Goal: Transaction & Acquisition: Book appointment/travel/reservation

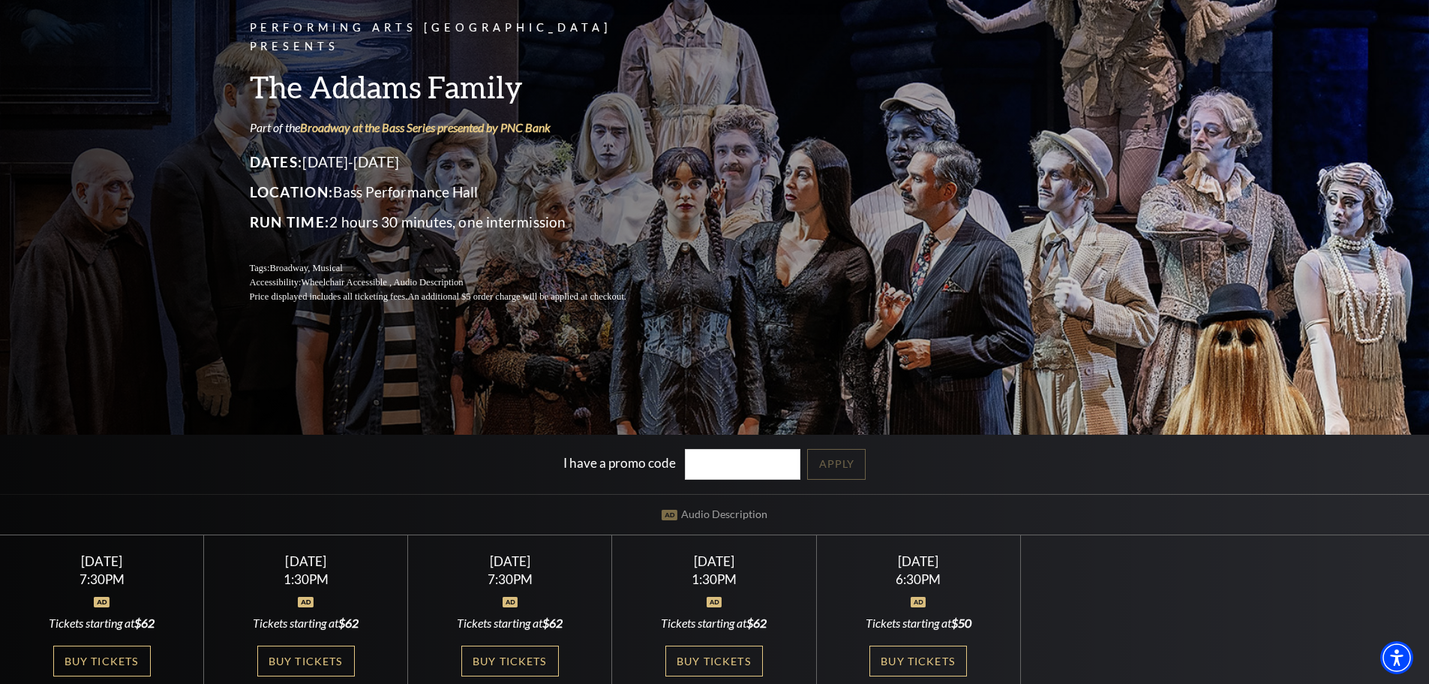
scroll to position [225, 0]
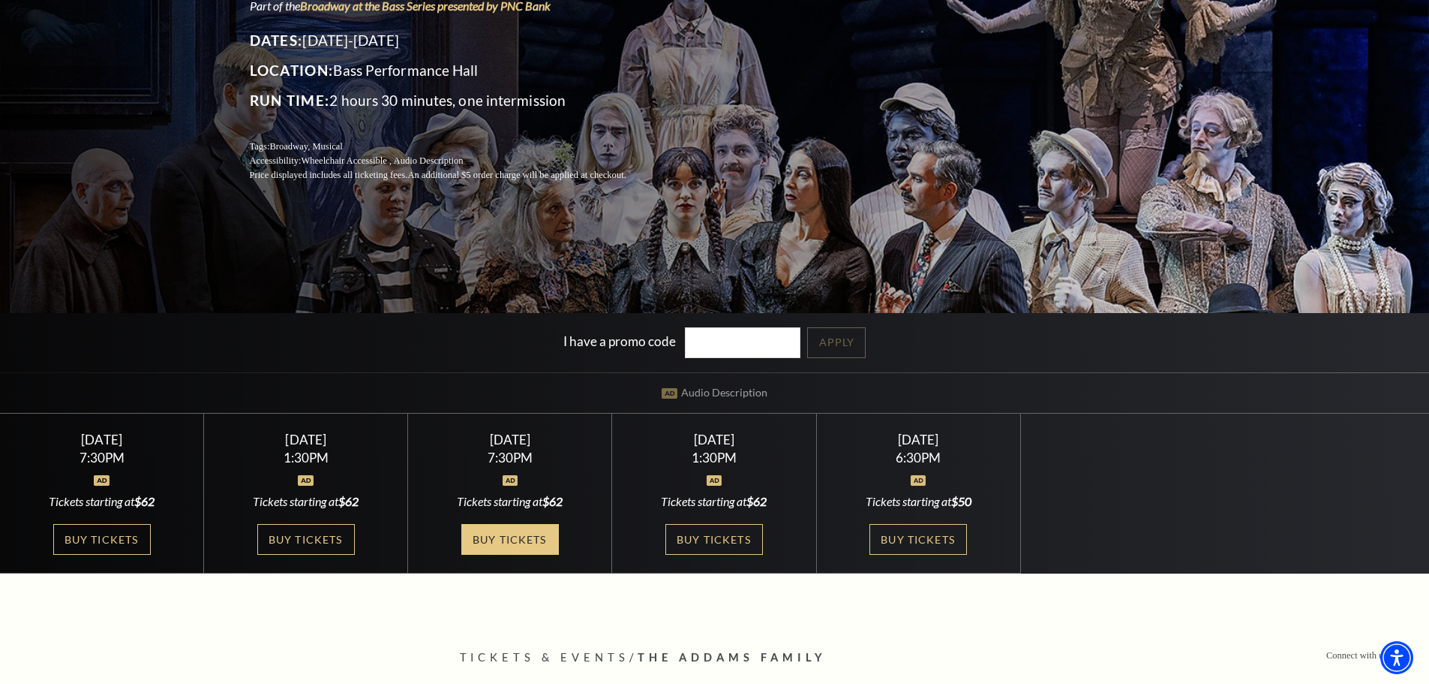
click at [483, 525] on link "Buy Tickets" at bounding box center [510, 539] width 98 height 31
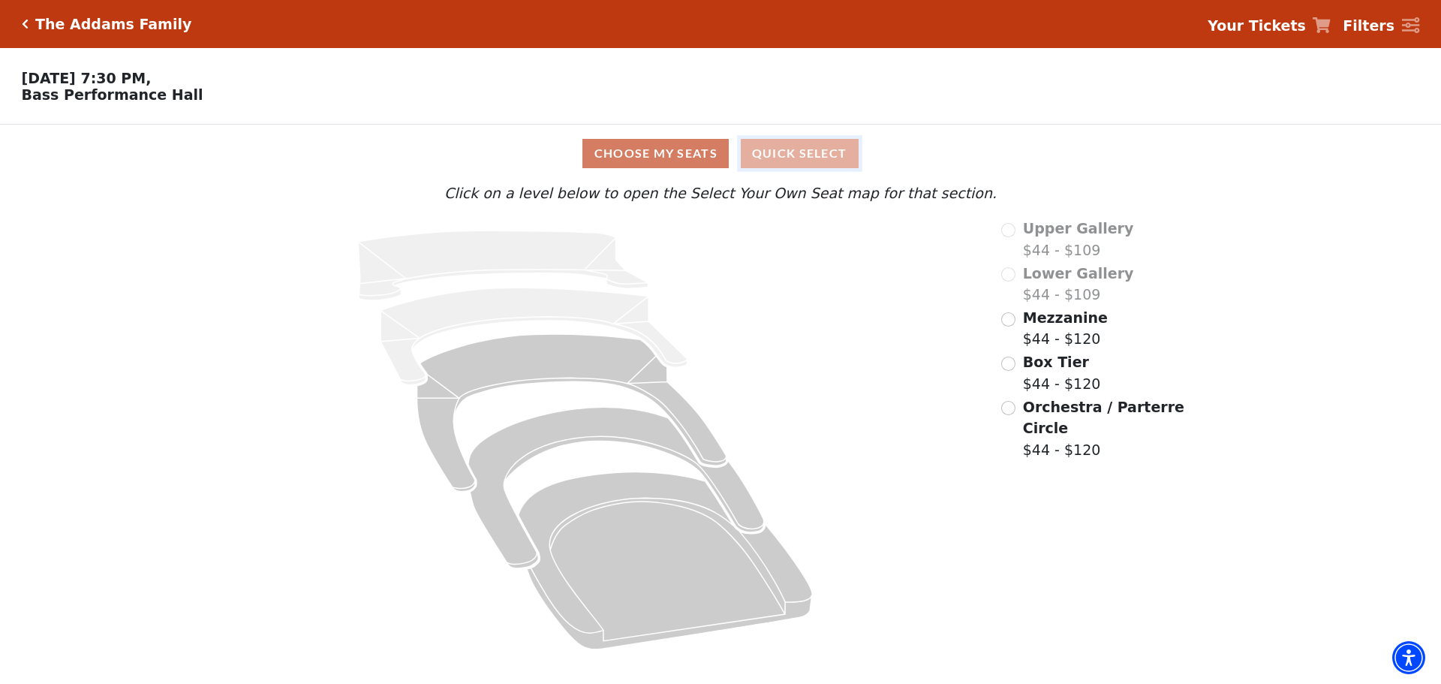
click at [798, 160] on button "Quick Select" at bounding box center [800, 153] width 118 height 29
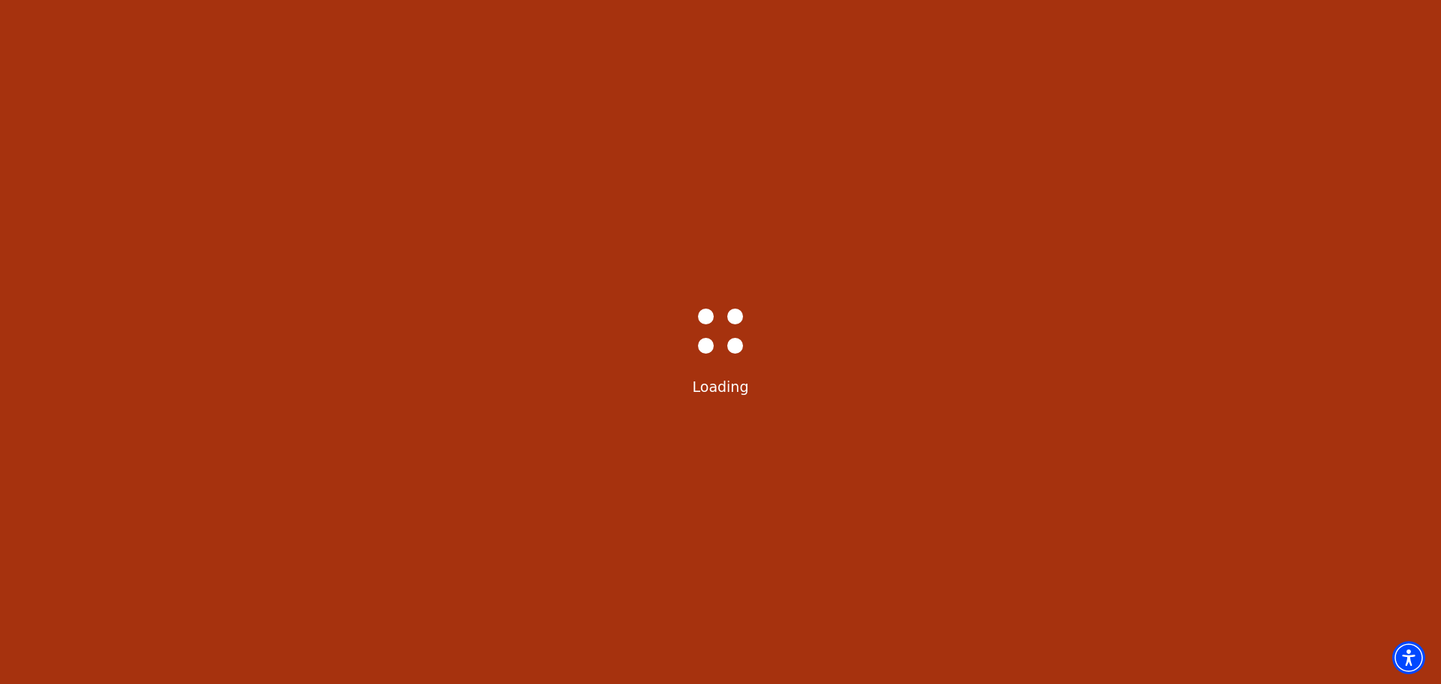
select select "6292"
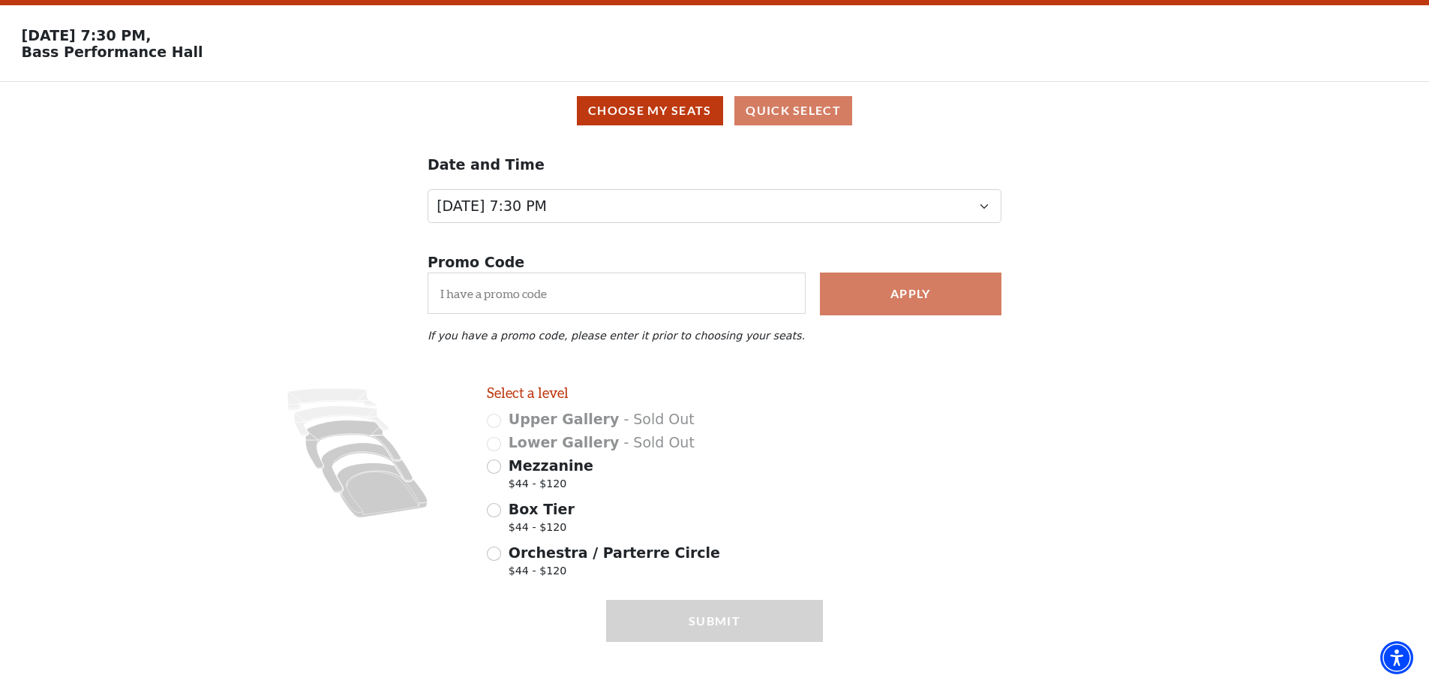
scroll to position [67, 0]
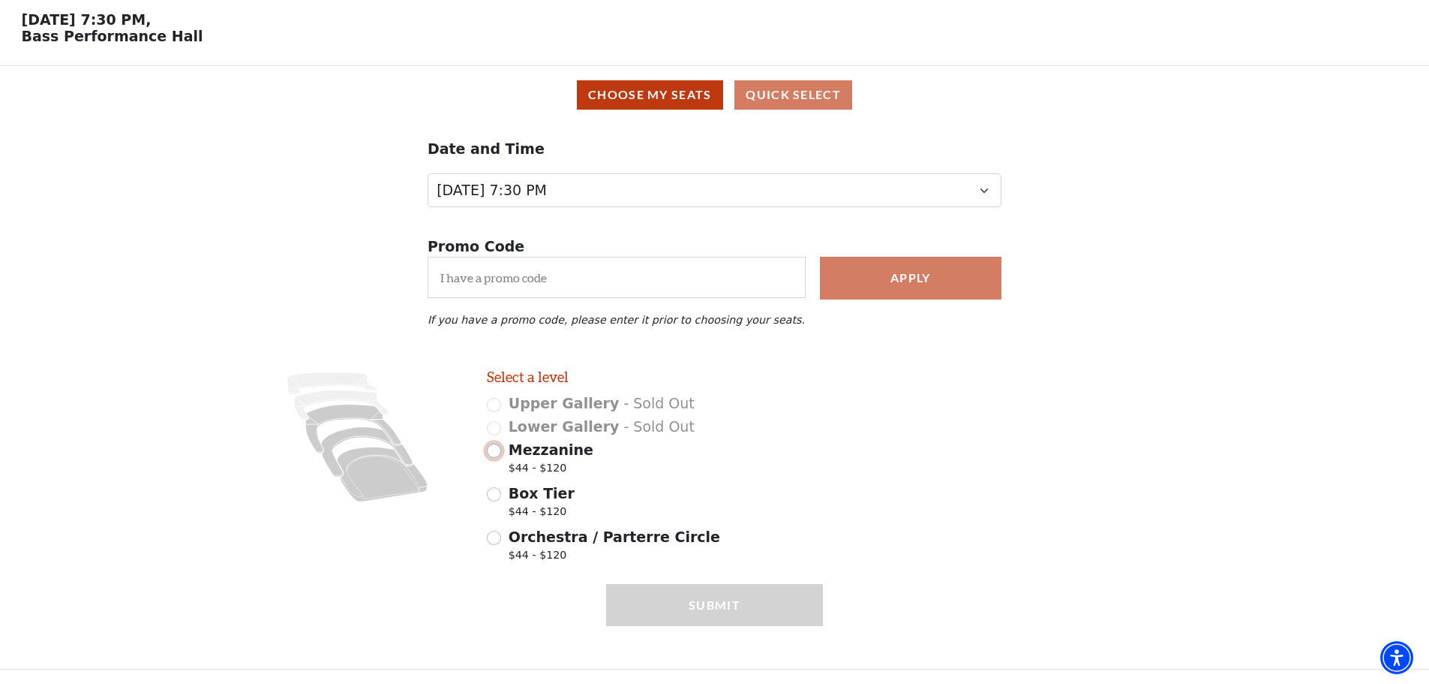
click at [494, 453] on input "Mezzanine $44 - $120" at bounding box center [494, 450] width 14 height 14
radio input "true"
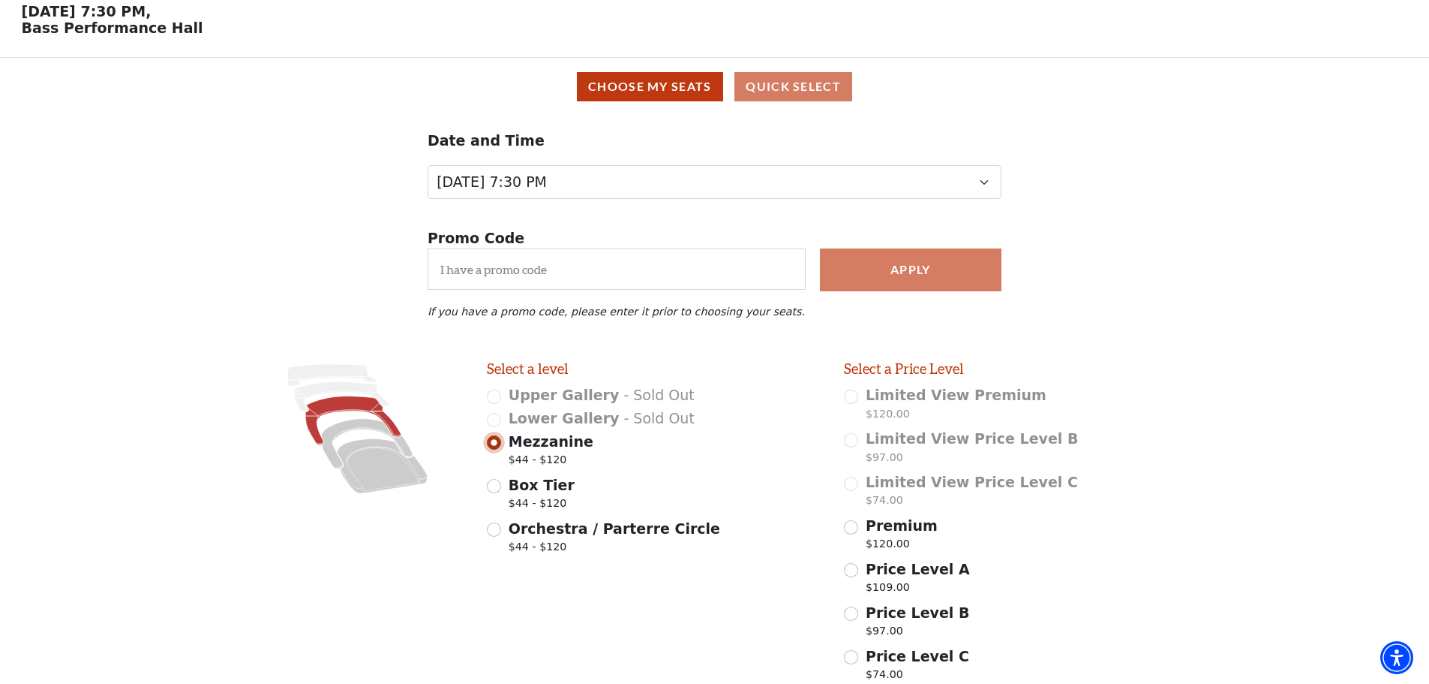
scroll to position [238, 0]
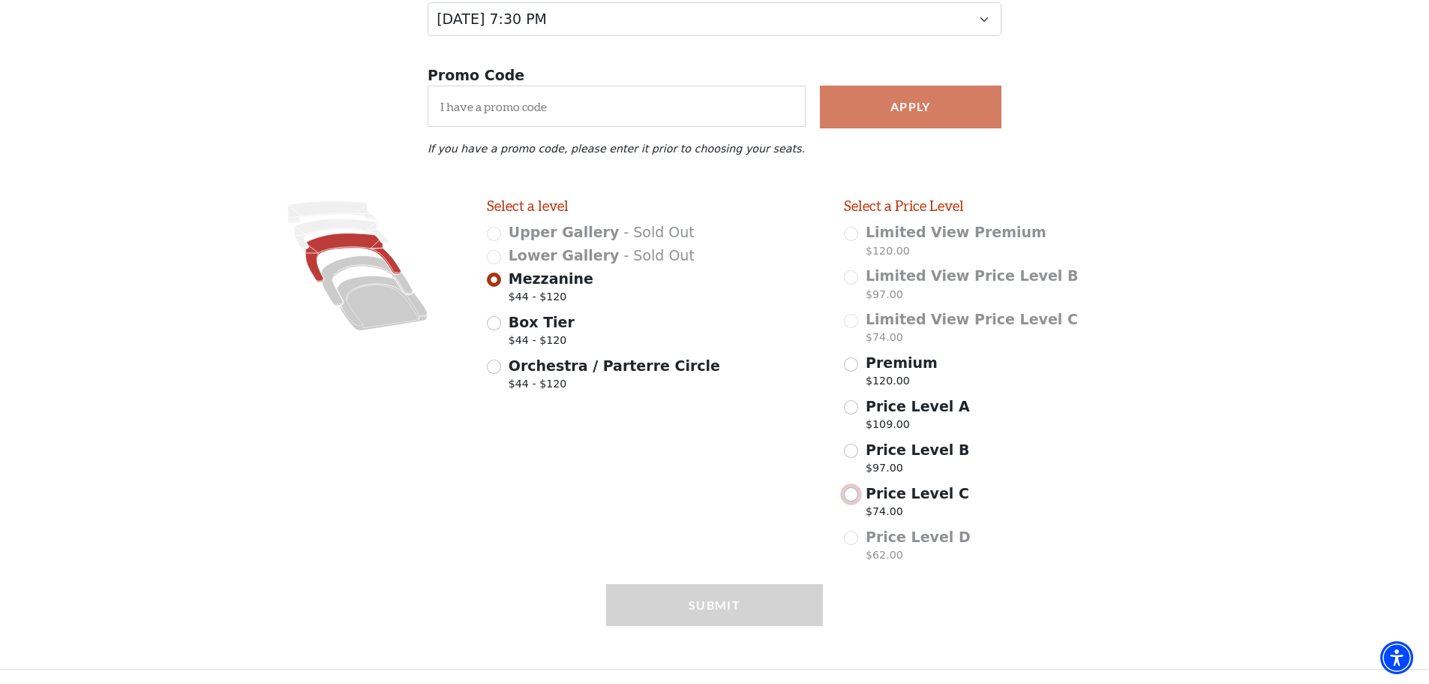
click at [850, 492] on input "Price Level C $74.00" at bounding box center [851, 494] width 14 height 14
radio input "true"
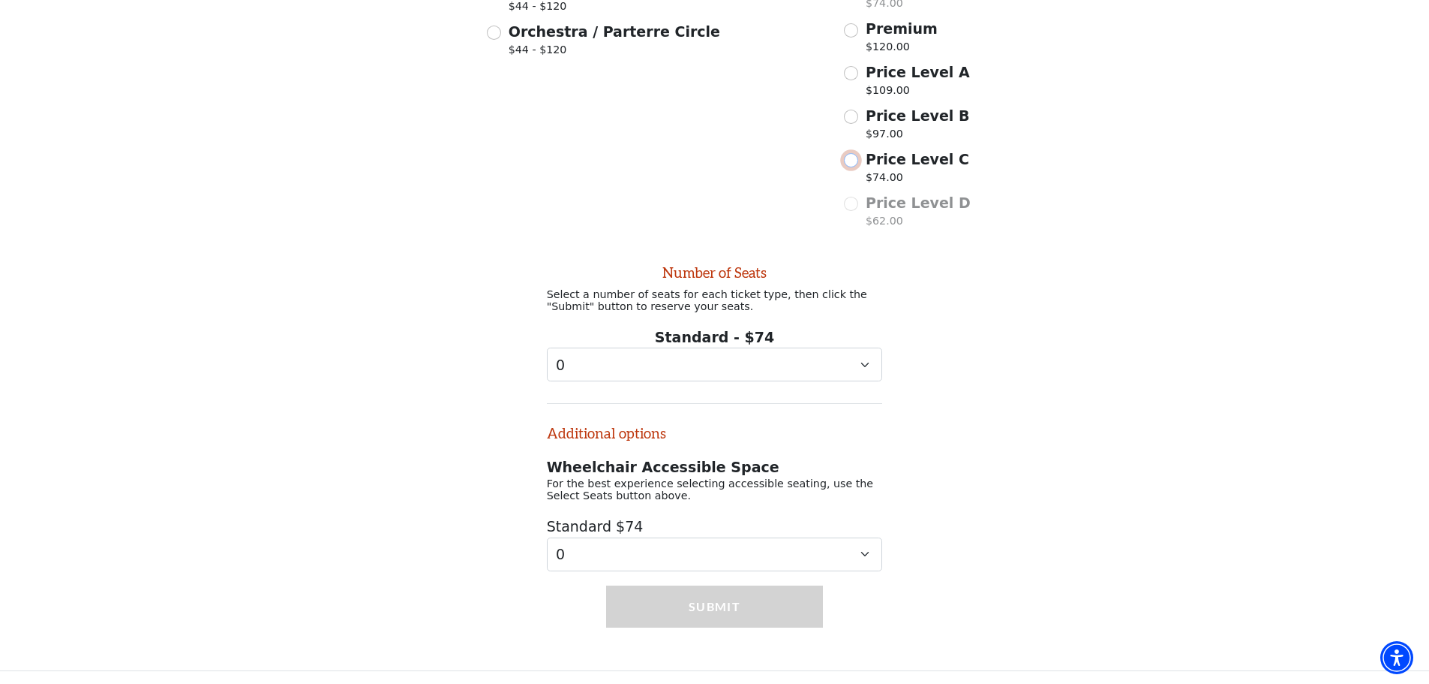
scroll to position [582, 0]
click at [861, 361] on select "0 1 2 3 4 5 6 7 8 9" at bounding box center [715, 363] width 336 height 34
select select "2"
click at [547, 346] on select "0 1 2 3 4 5 6 7 8 9" at bounding box center [715, 363] width 336 height 34
click at [684, 602] on button "Submit" at bounding box center [714, 605] width 217 height 42
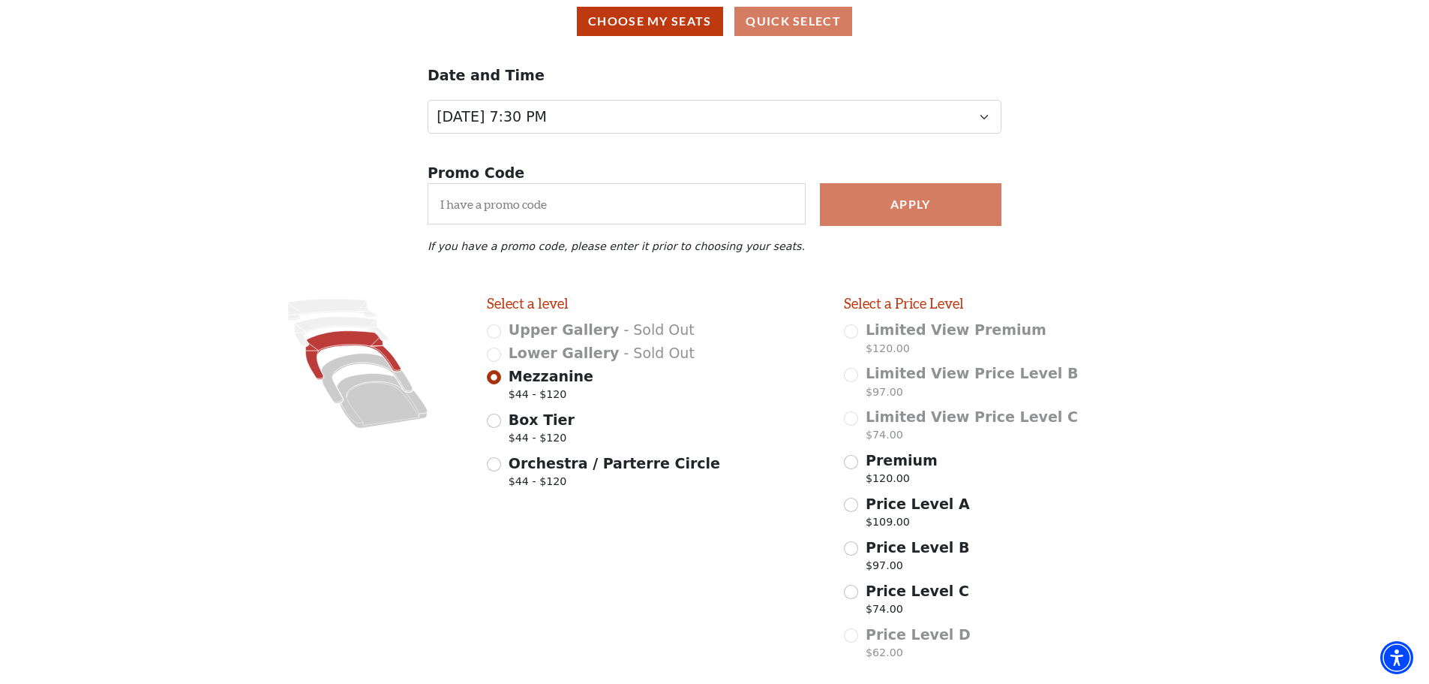
scroll to position [0, 0]
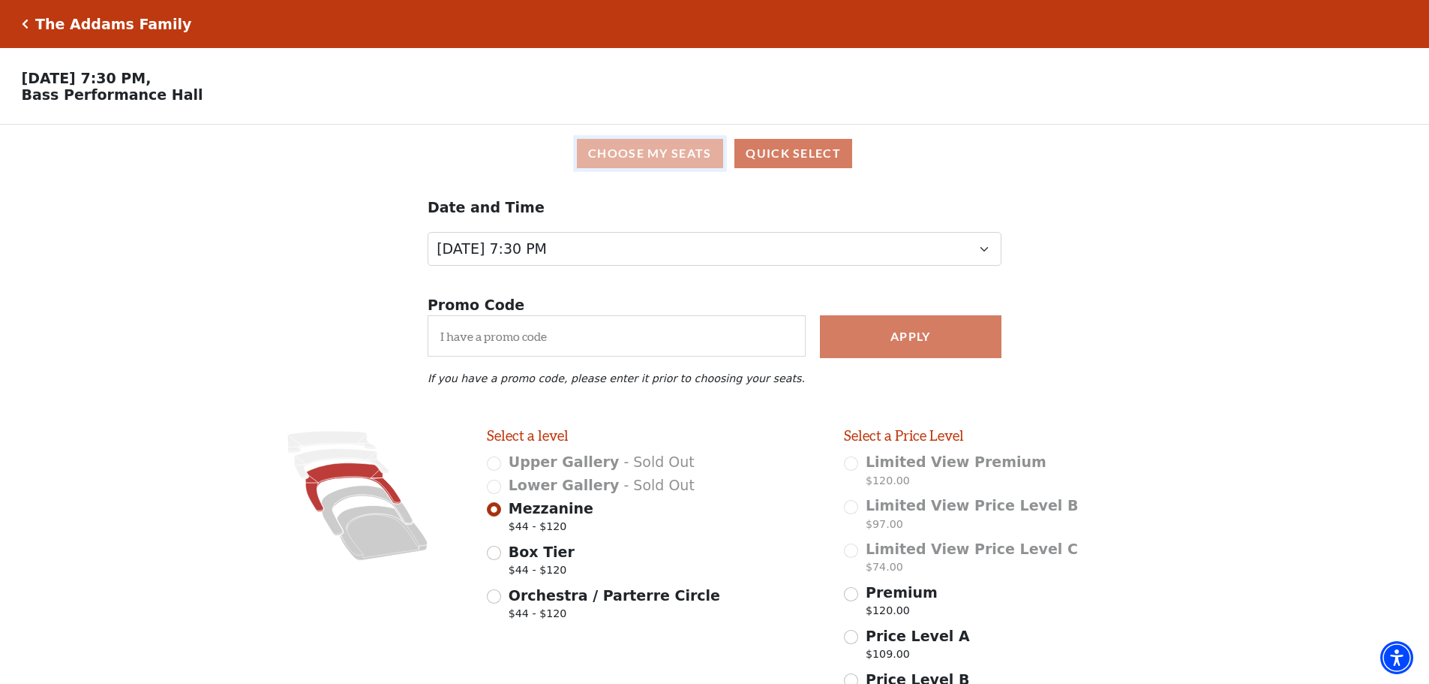
click at [640, 149] on button "Choose My Seats" at bounding box center [650, 153] width 146 height 29
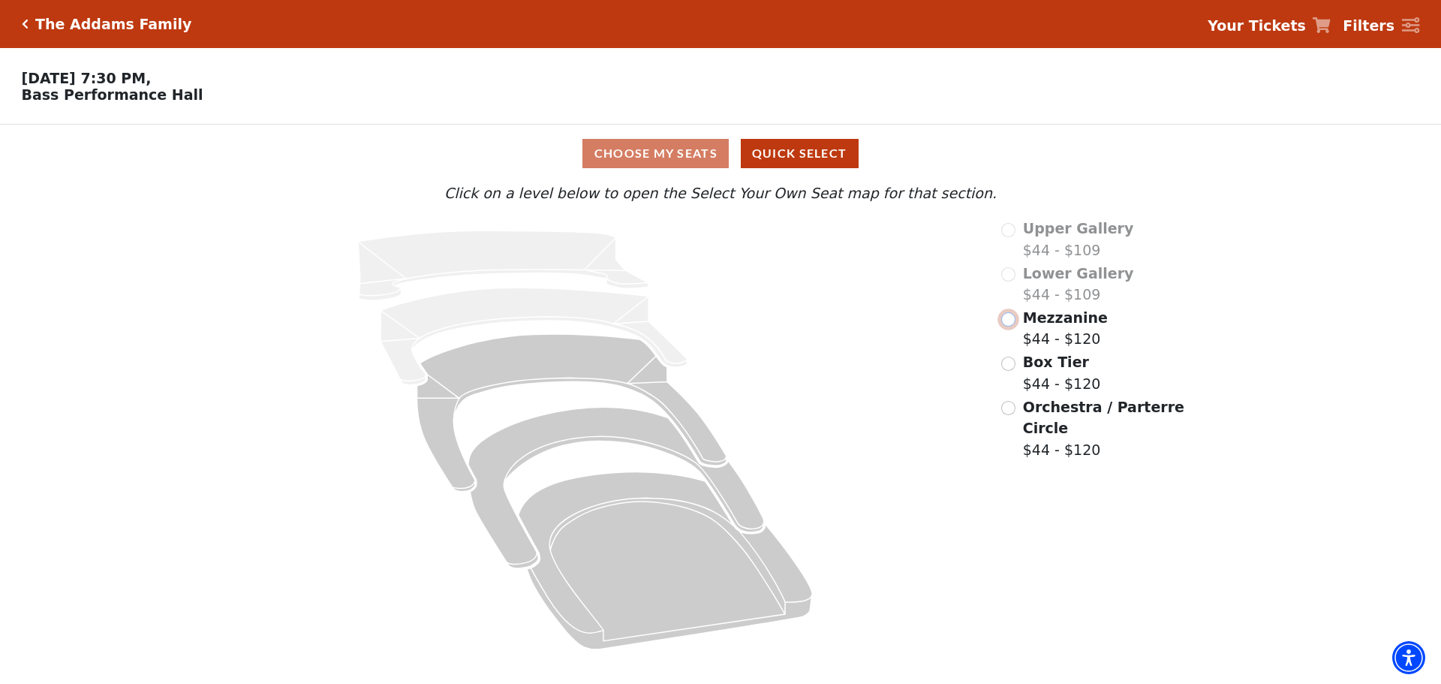
click at [1011, 325] on input "Mezzanine$44 - $120\a" at bounding box center [1008, 319] width 14 height 14
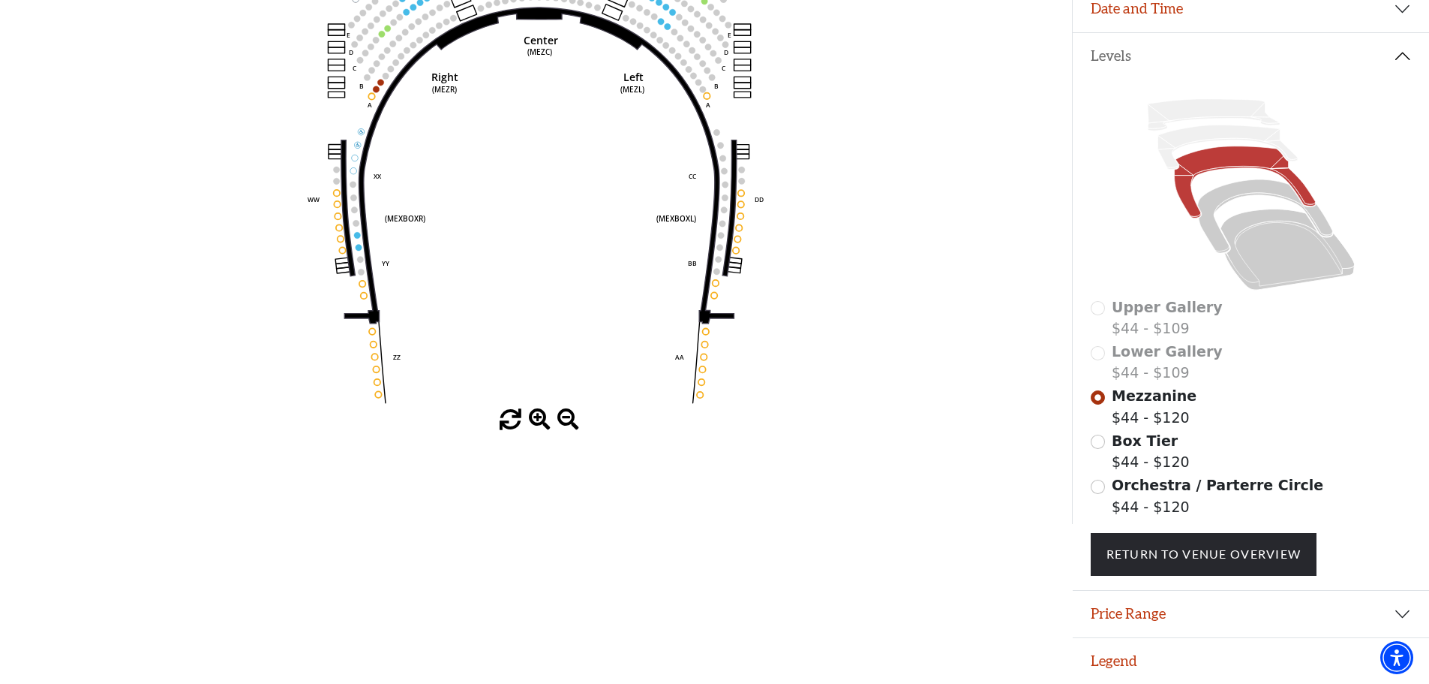
scroll to position [295, 0]
drag, startPoint x: 1271, startPoint y: 605, endPoint x: 1185, endPoint y: 577, distance: 90.9
click at [1271, 605] on button "Price Range" at bounding box center [1251, 613] width 356 height 47
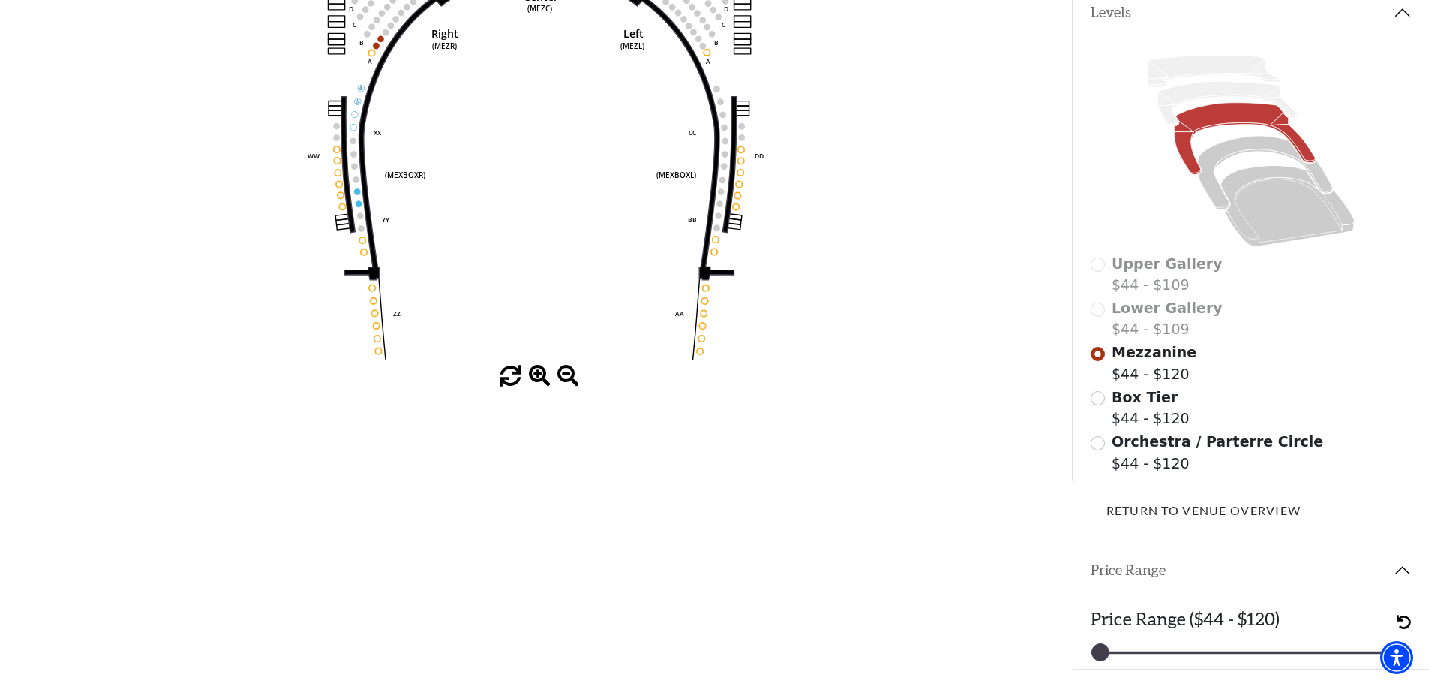
scroll to position [370, 0]
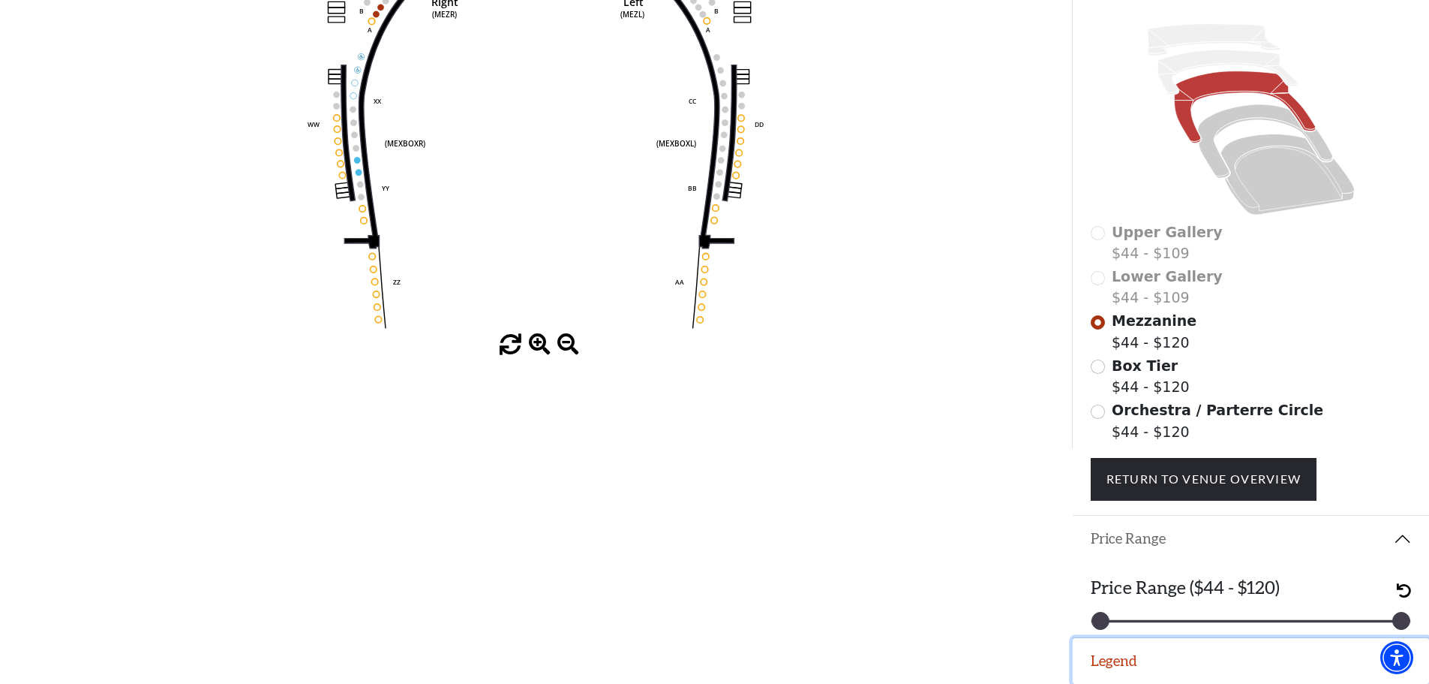
click at [1128, 667] on button "Legend" at bounding box center [1251, 661] width 356 height 47
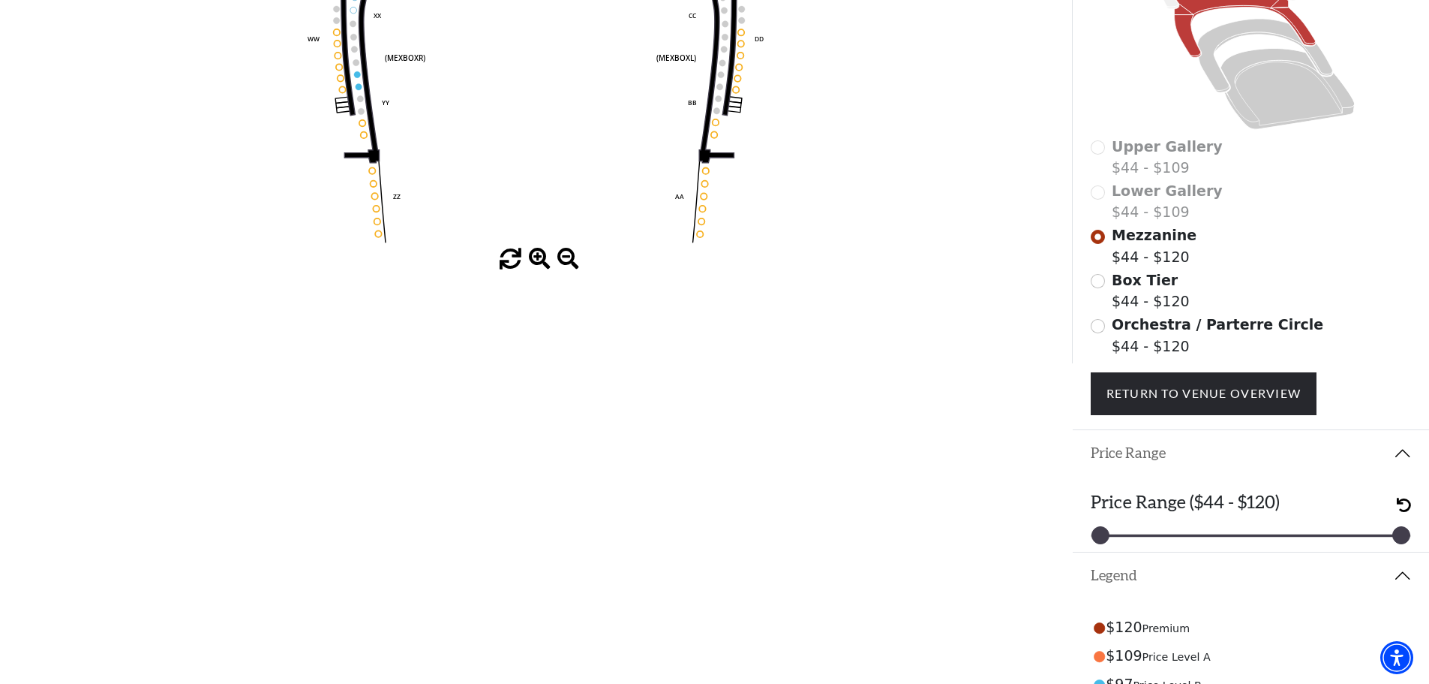
scroll to position [580, 0]
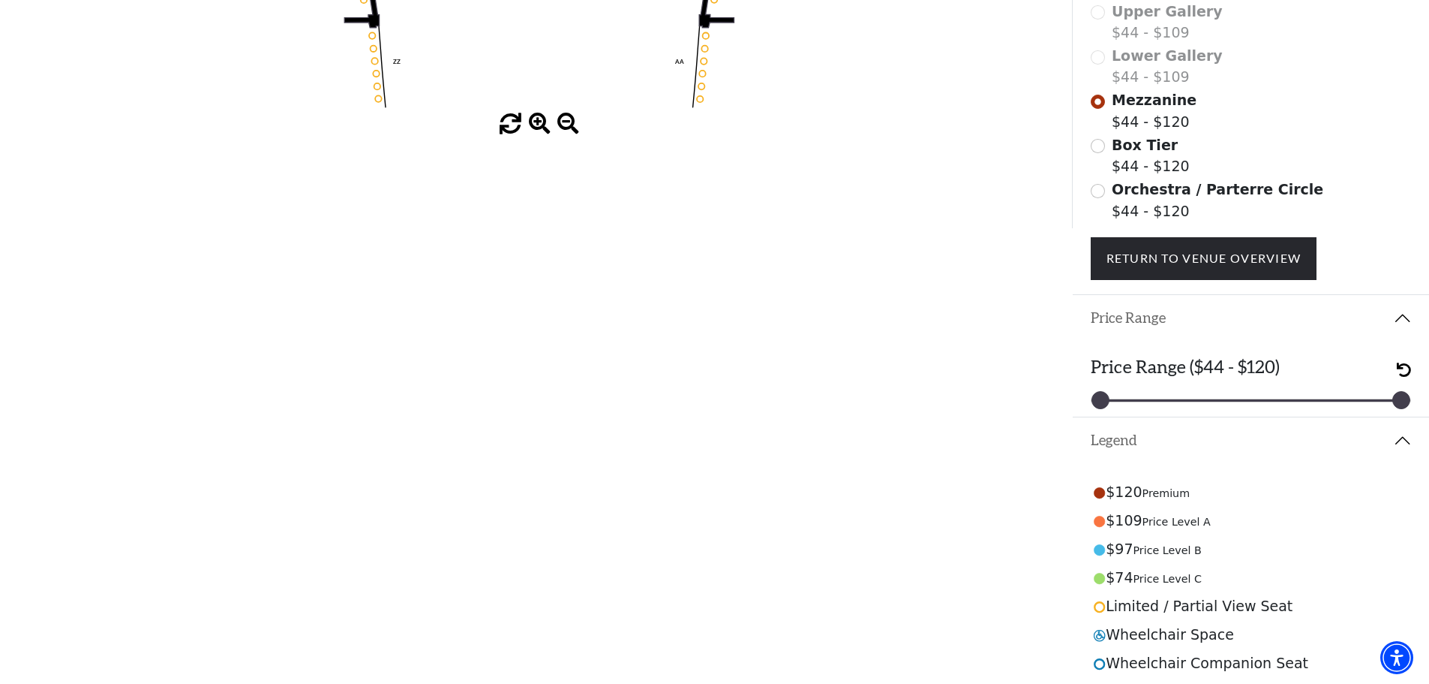
click at [1402, 332] on button "Price Range" at bounding box center [1251, 318] width 356 height 47
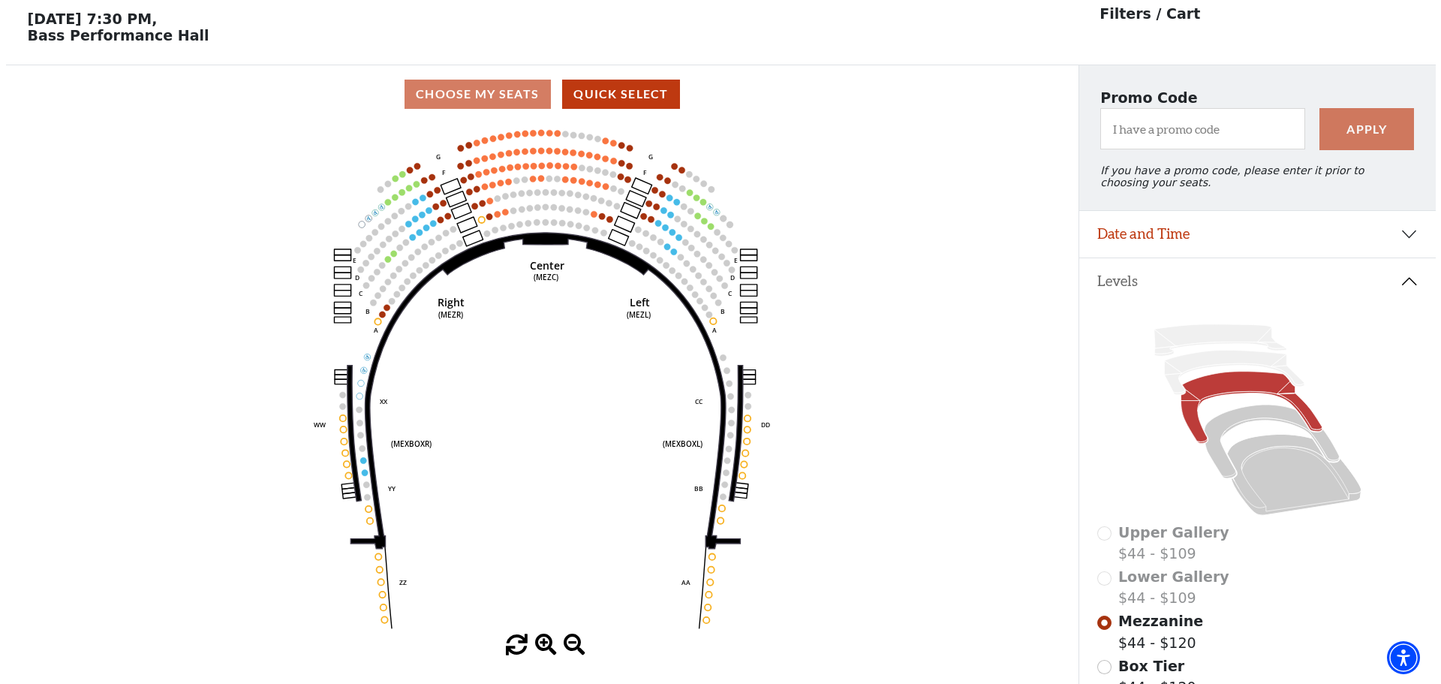
scroll to position [0, 0]
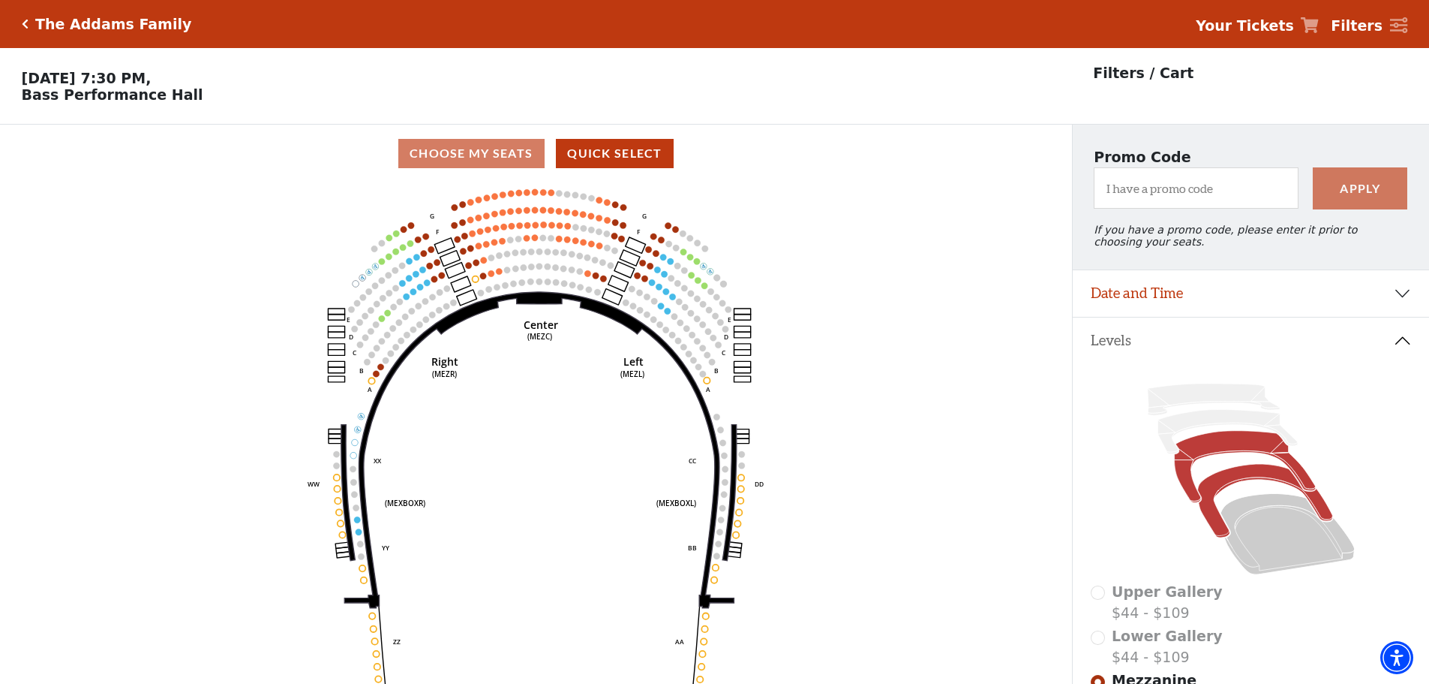
click at [1239, 485] on icon at bounding box center [1264, 501] width 135 height 74
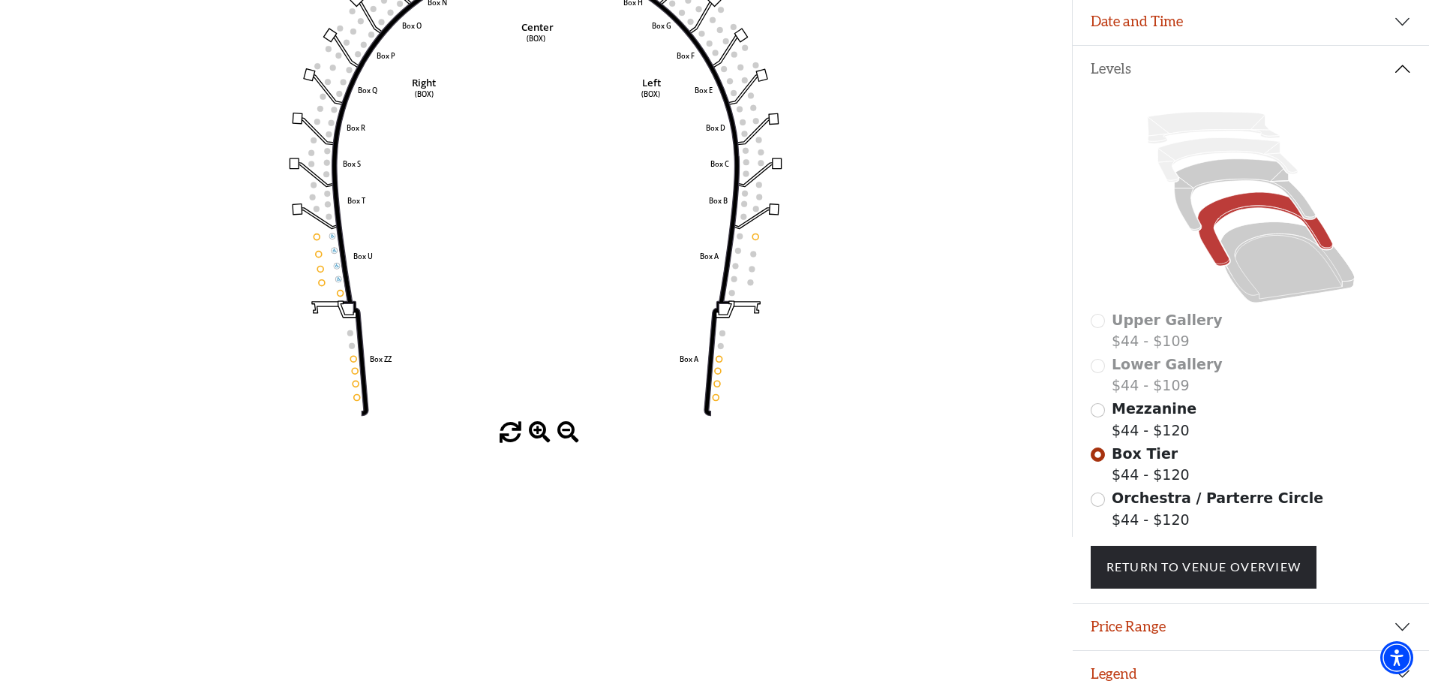
scroll to position [295, 0]
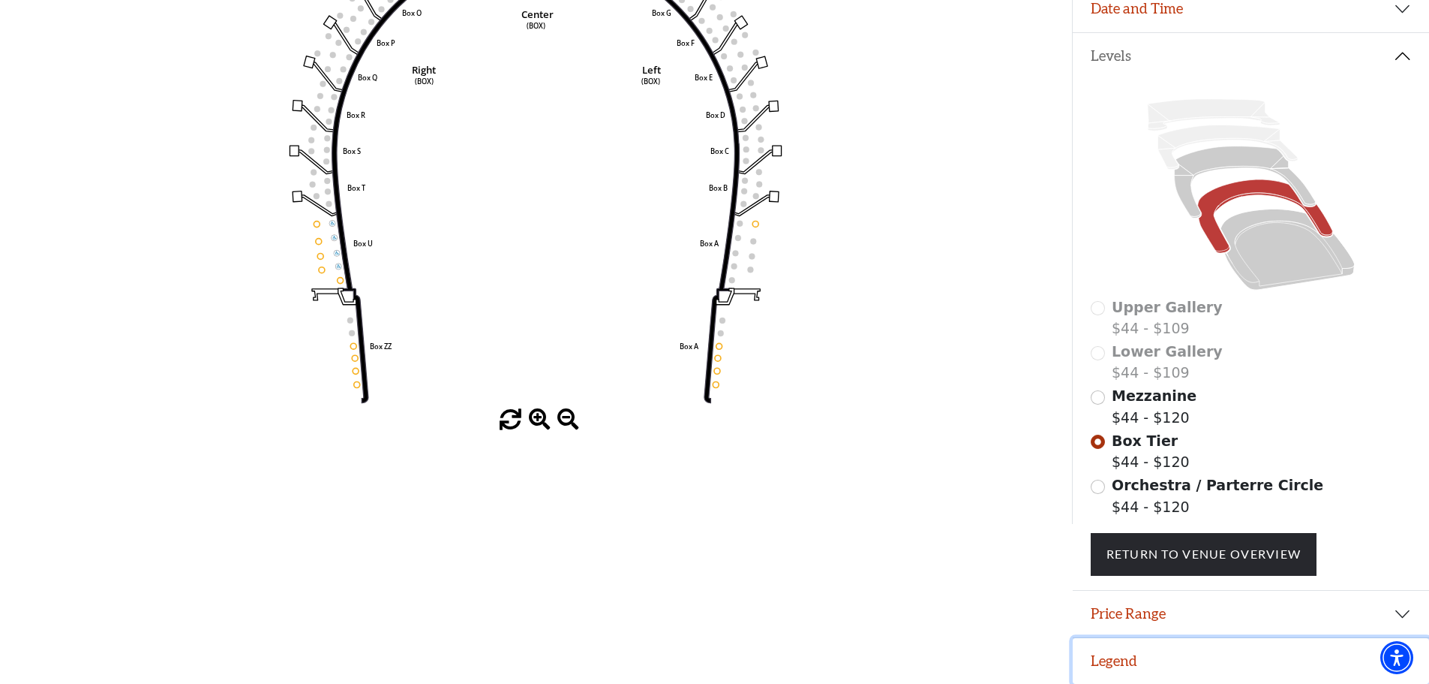
click at [1119, 654] on button "Legend" at bounding box center [1251, 661] width 356 height 47
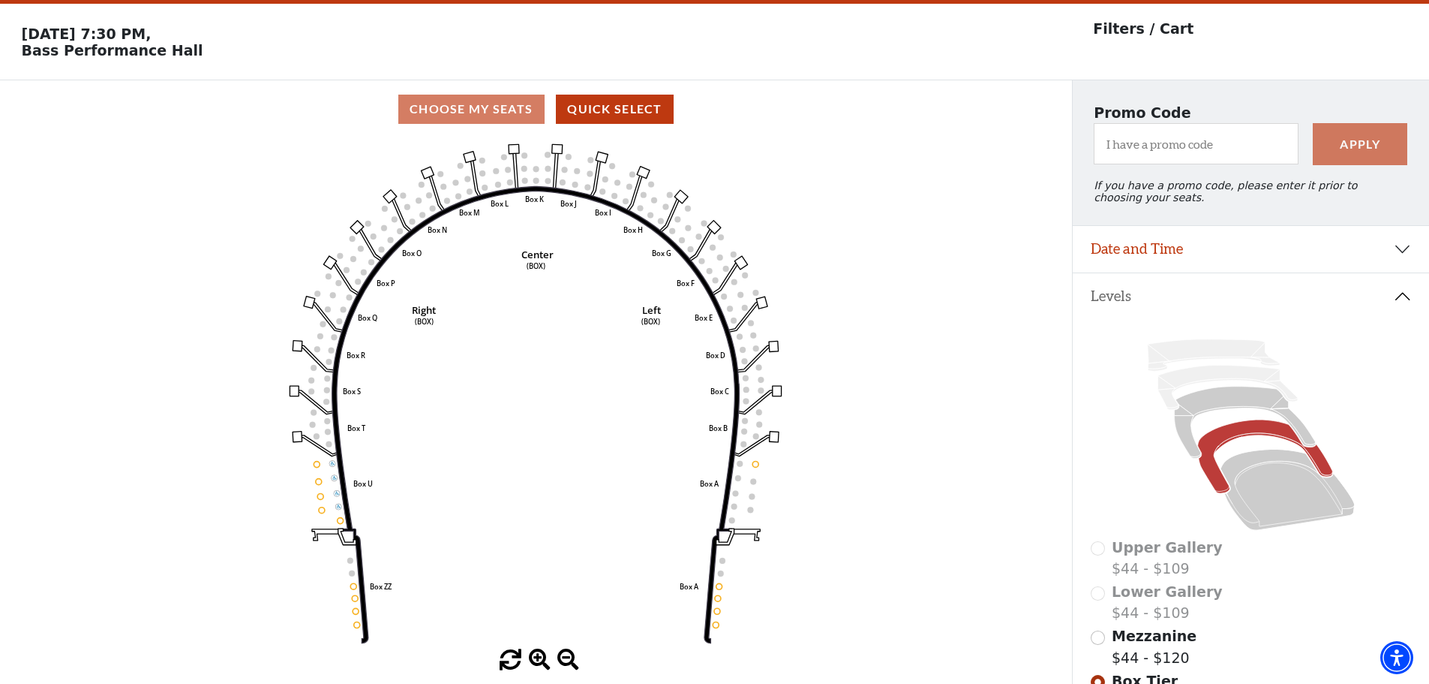
scroll to position [494, 0]
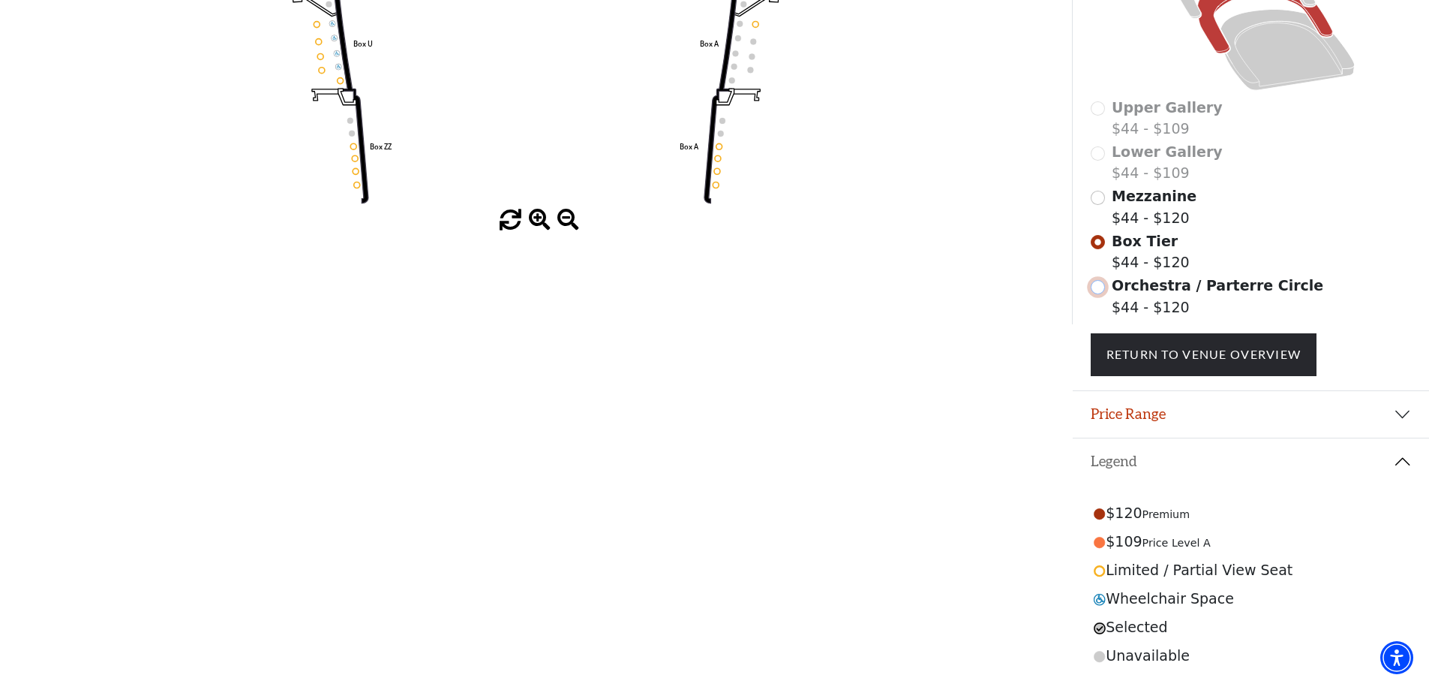
click at [1104, 288] on input "Orchestra / Parterre Circle$44 - $120\a" at bounding box center [1098, 287] width 14 height 14
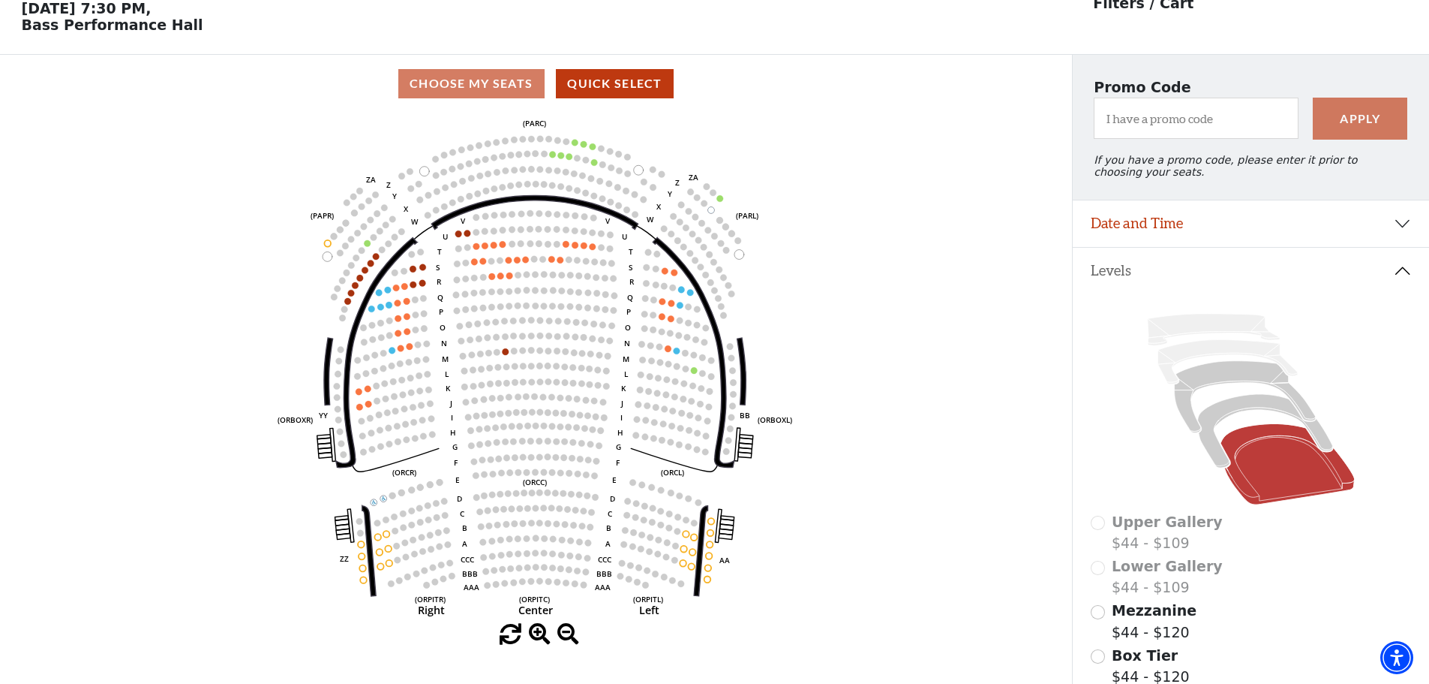
scroll to position [295, 0]
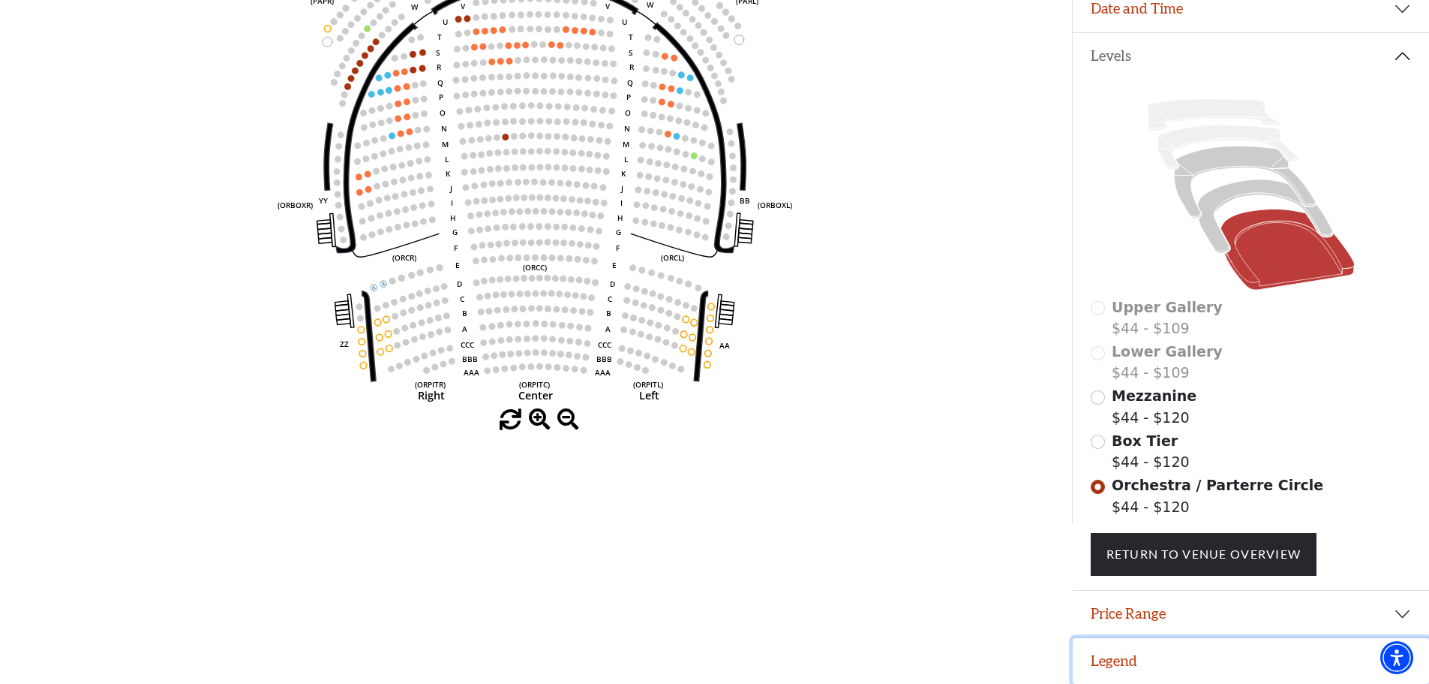
click at [1122, 665] on button "Legend" at bounding box center [1251, 661] width 356 height 47
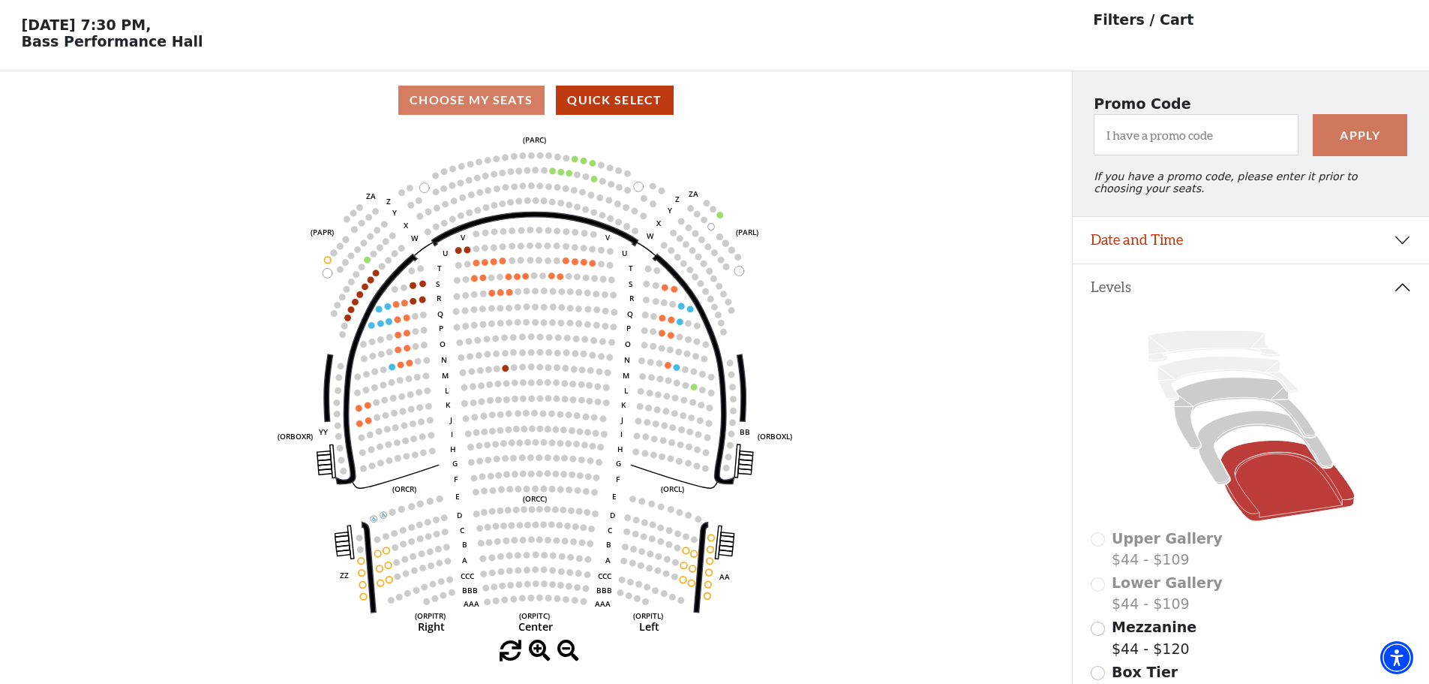
scroll to position [0, 0]
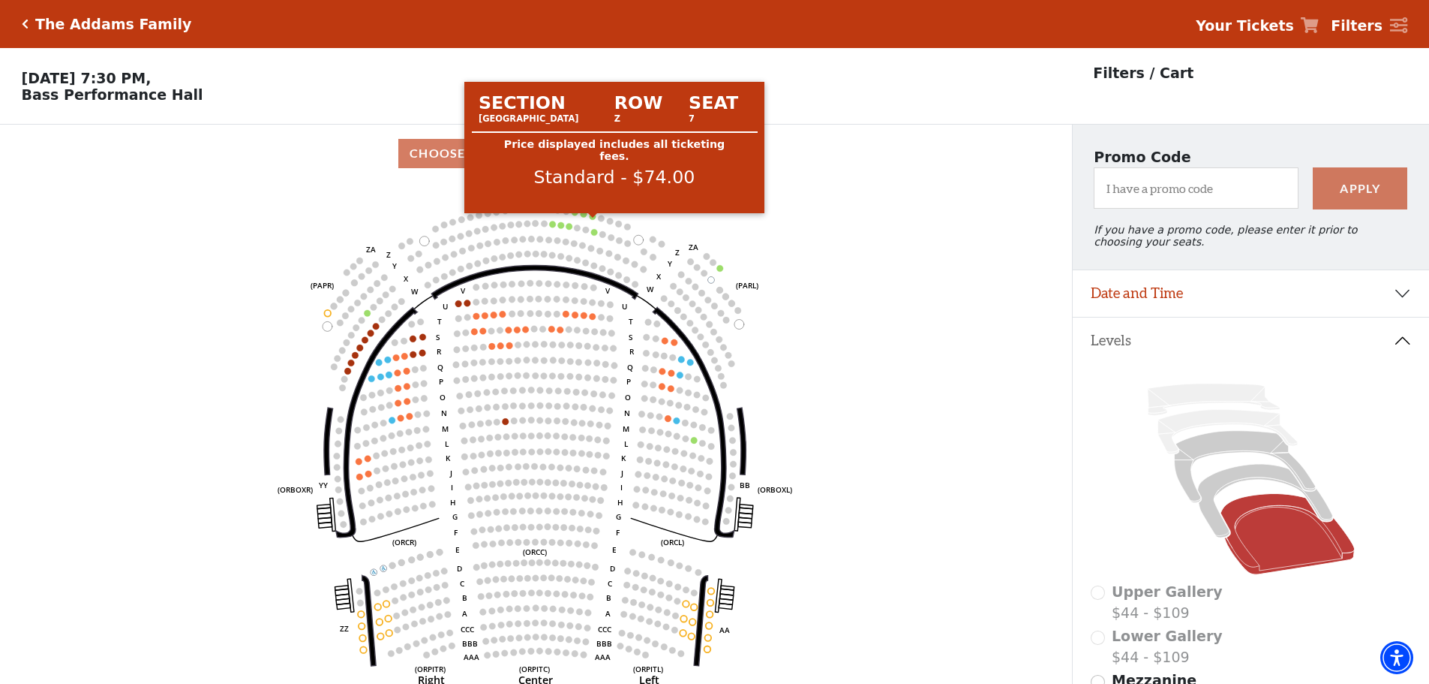
click at [591, 220] on circle at bounding box center [593, 216] width 7 height 7
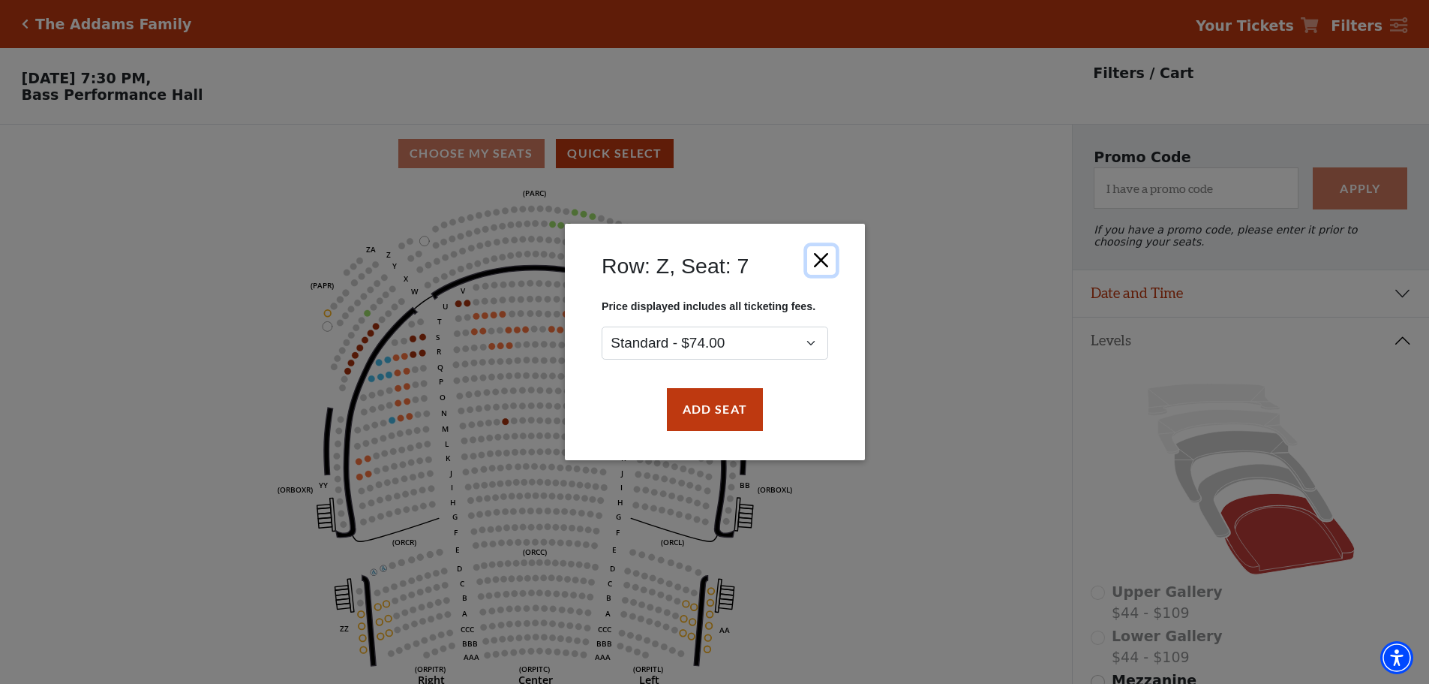
click at [822, 254] on button "Close" at bounding box center [821, 260] width 29 height 29
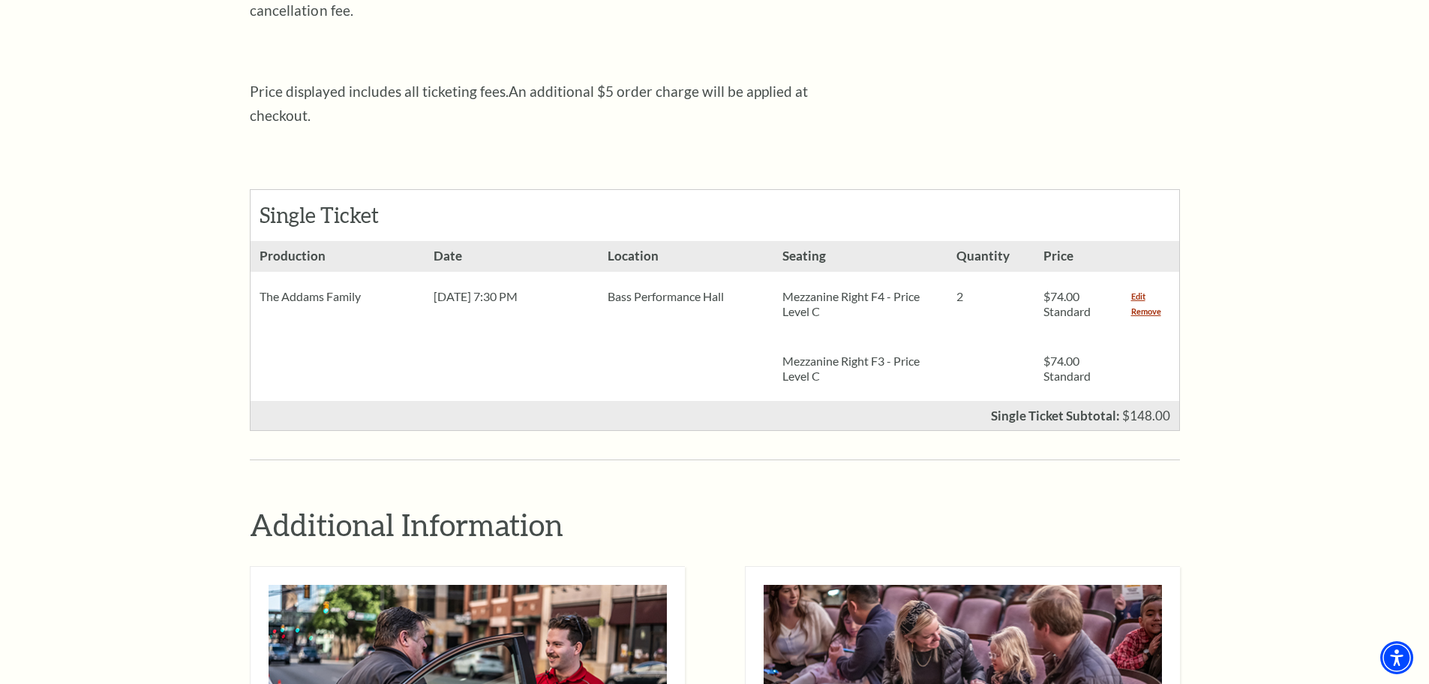
scroll to position [450, 0]
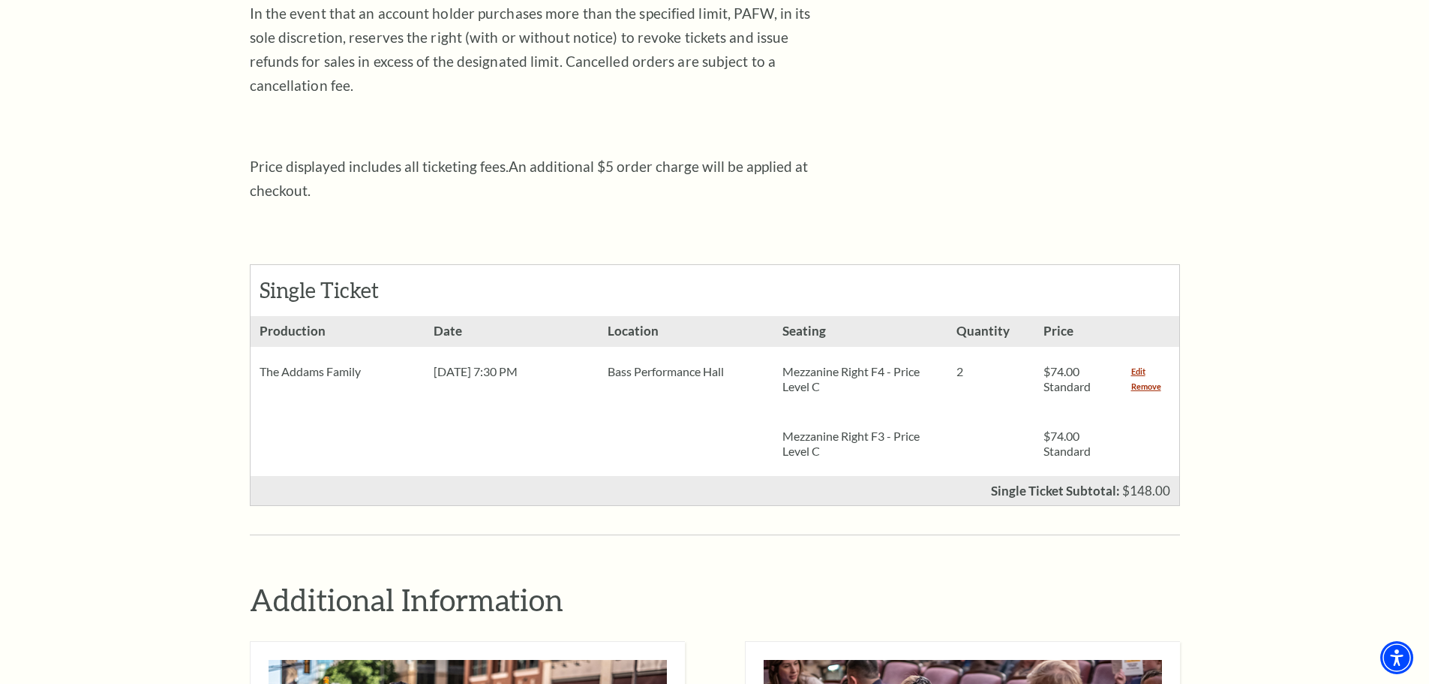
drag, startPoint x: 1149, startPoint y: 362, endPoint x: 1068, endPoint y: 367, distance: 80.4
click at [1149, 379] on link "Remove" at bounding box center [1146, 386] width 30 height 15
